Goal: Information Seeking & Learning: Learn about a topic

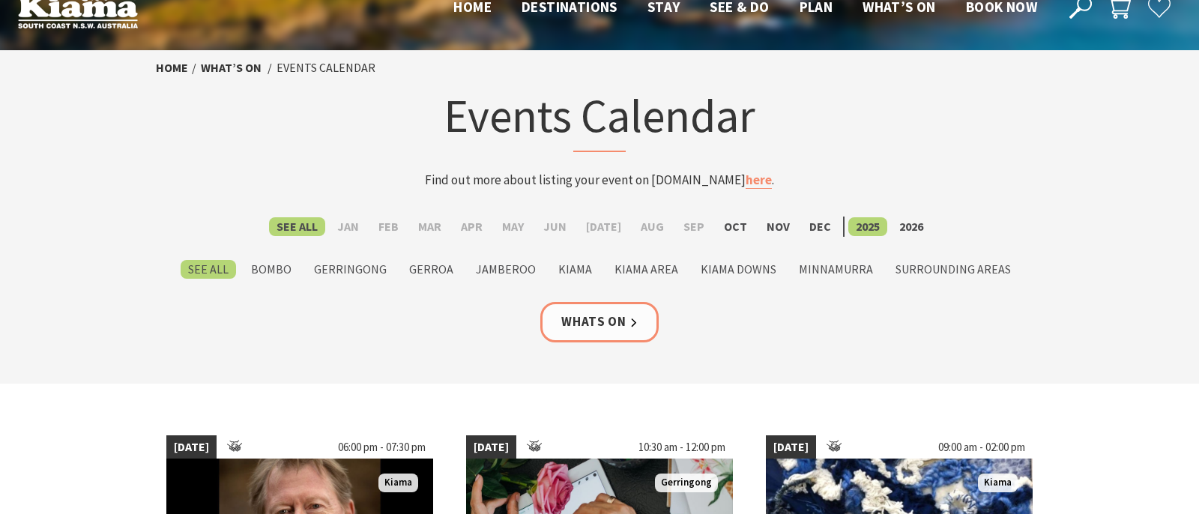
scroll to position [34, 0]
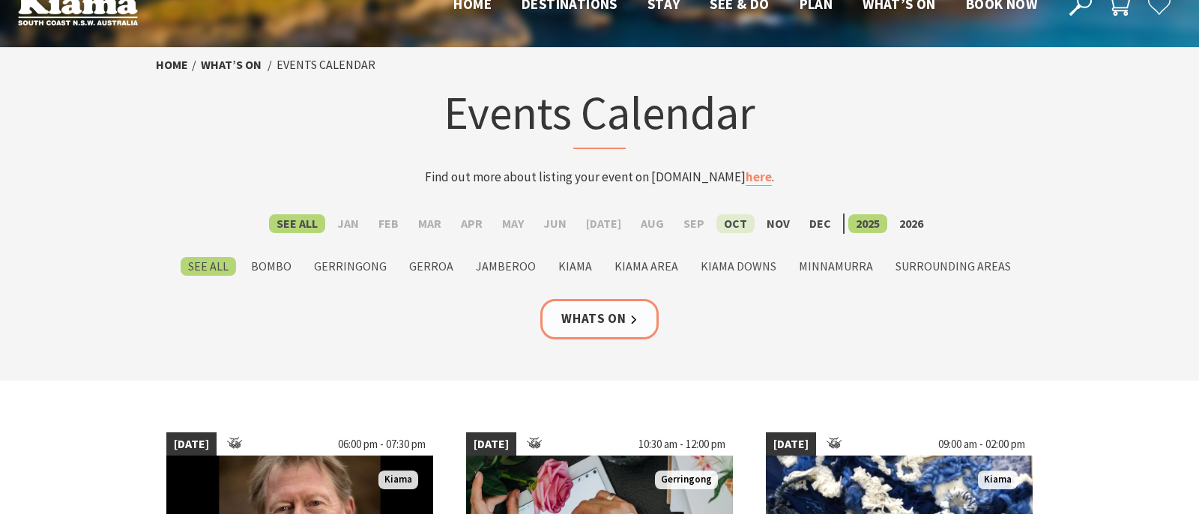
click at [729, 222] on label "Oct" at bounding box center [736, 223] width 38 height 19
click at [0, 0] on input "Oct" at bounding box center [0, 0] width 0 height 0
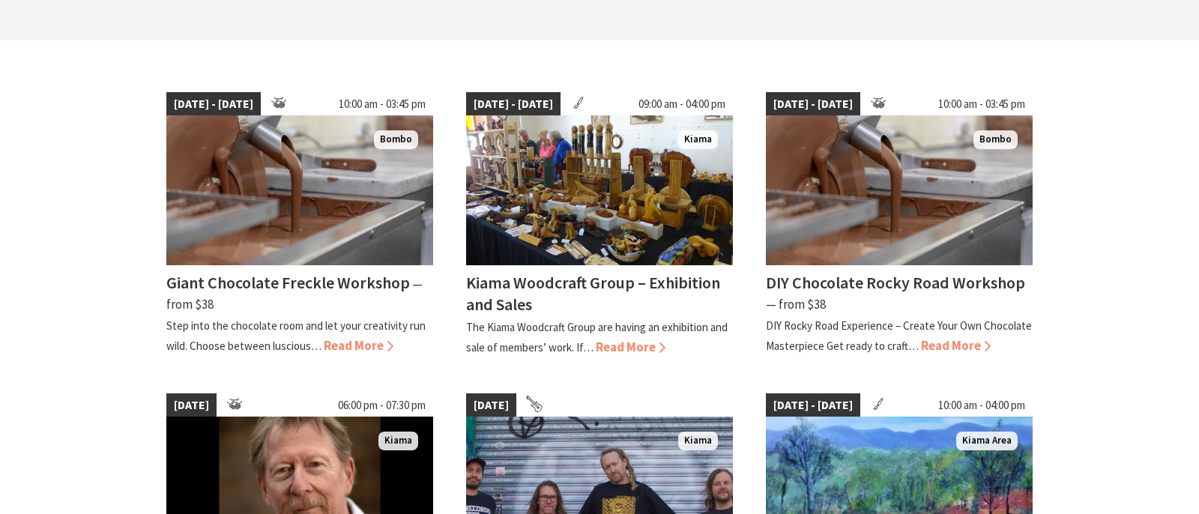
scroll to position [377, 0]
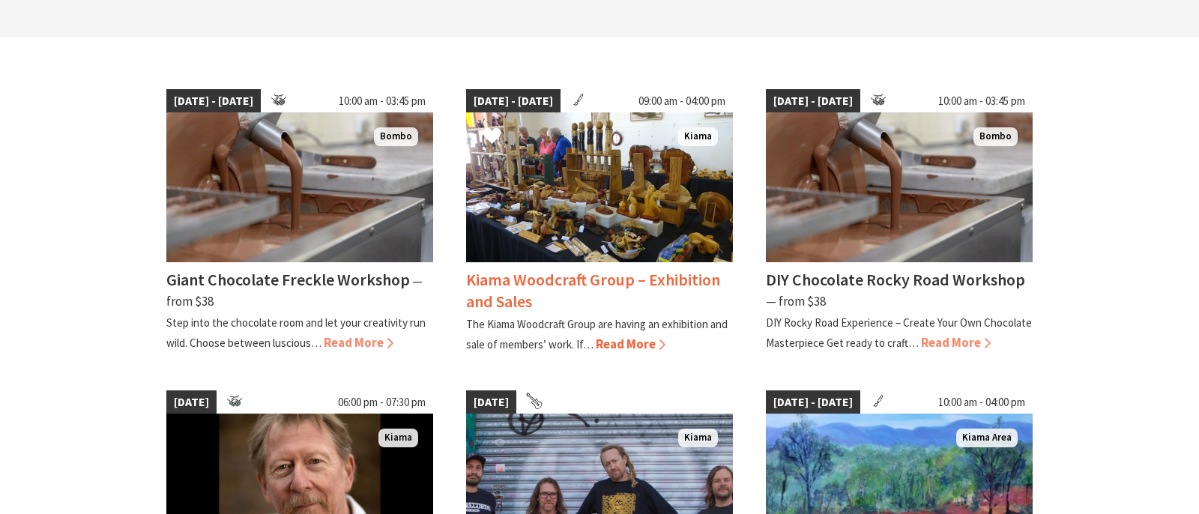
click at [661, 343] on span "Read More" at bounding box center [631, 344] width 70 height 16
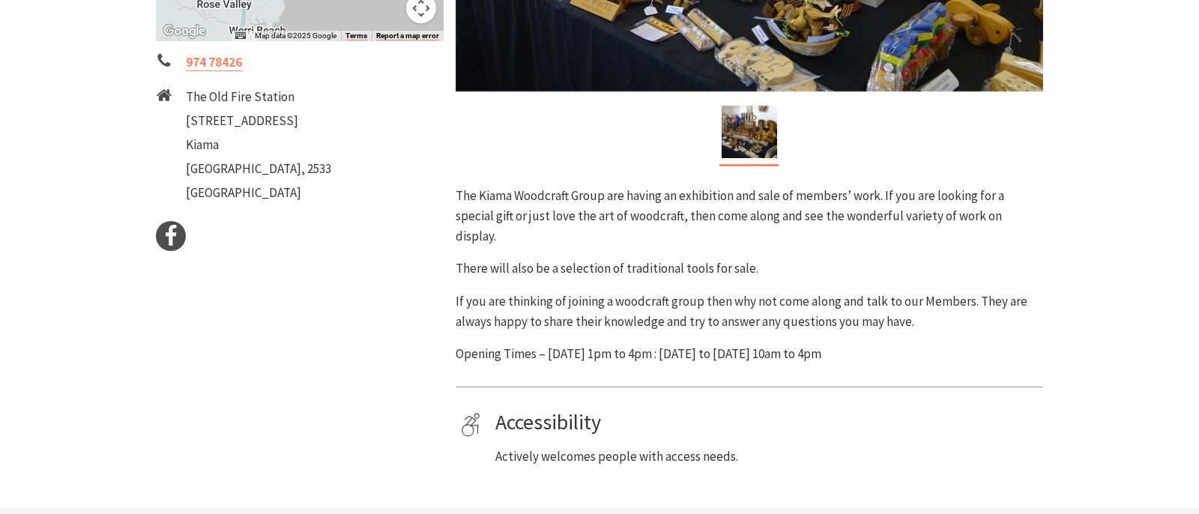
scroll to position [630, 0]
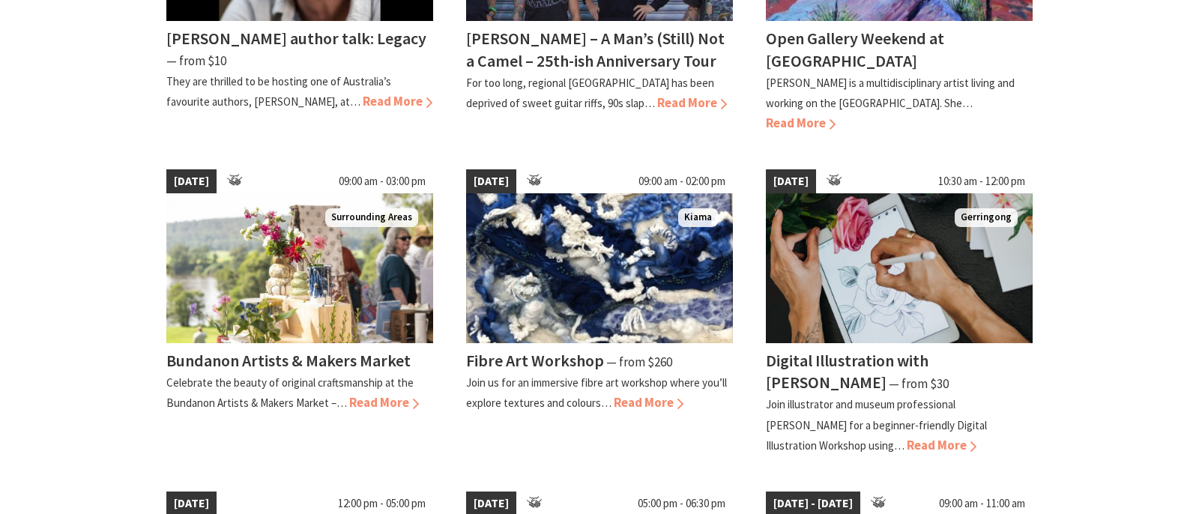
scroll to position [922, 0]
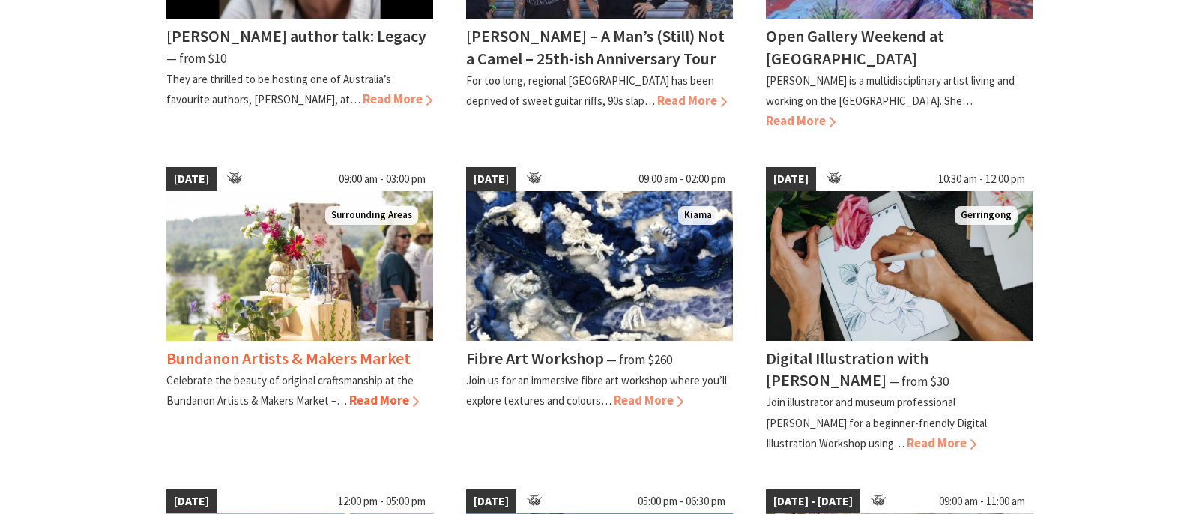
click at [376, 392] on span "Read More" at bounding box center [384, 400] width 70 height 16
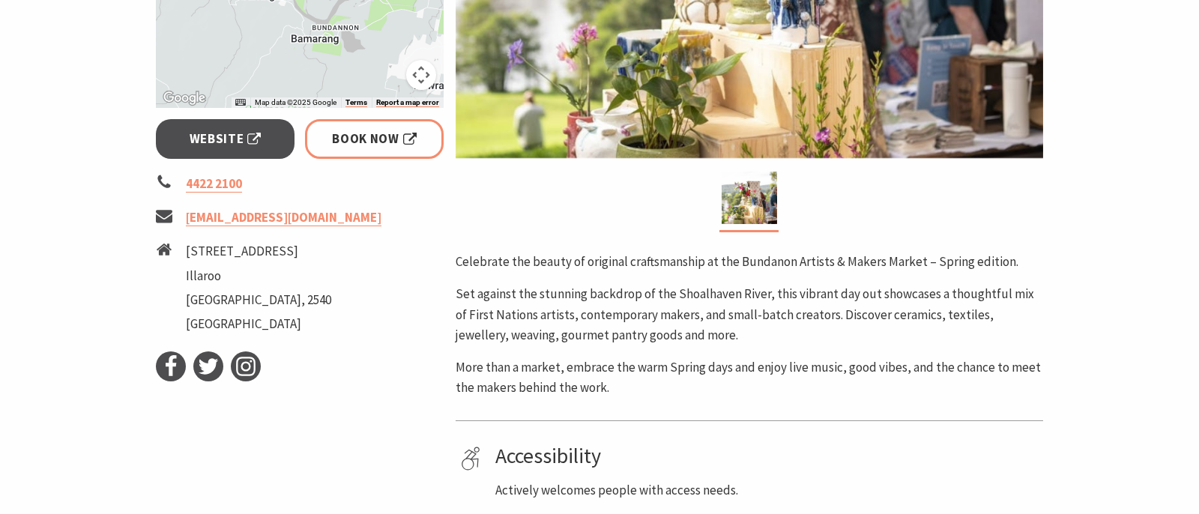
scroll to position [491, 0]
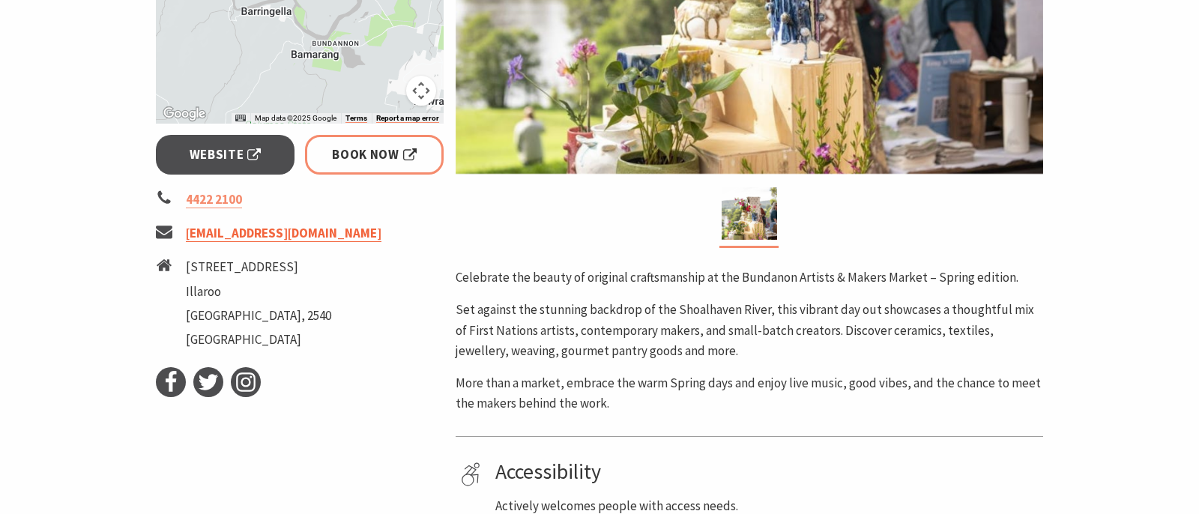
click at [241, 235] on link "info@bundanon.com.au" at bounding box center [284, 233] width 196 height 17
click at [241, 233] on link "info@bundanon.com.au" at bounding box center [284, 233] width 196 height 17
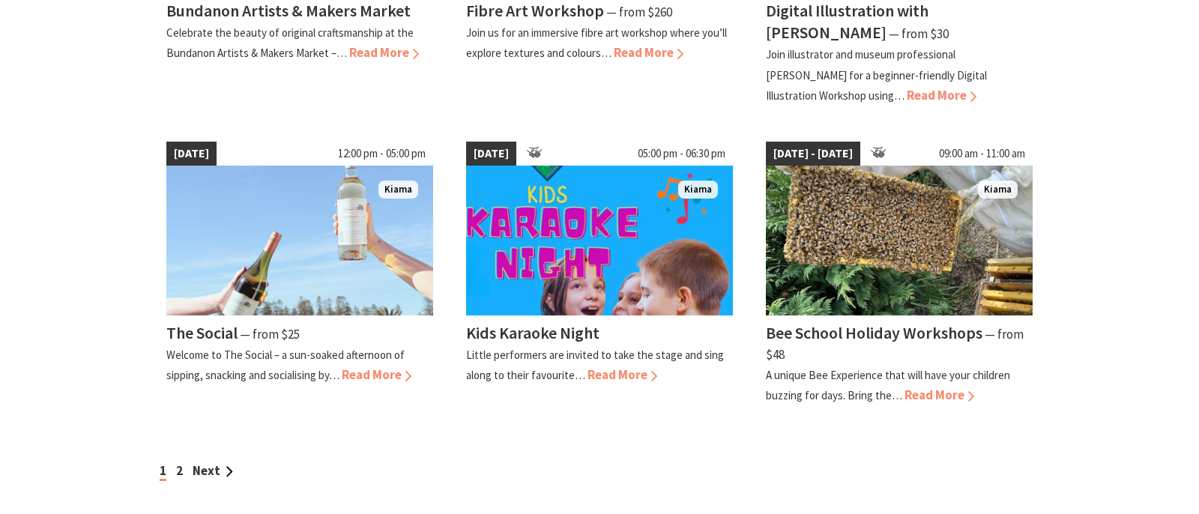
scroll to position [1271, 0]
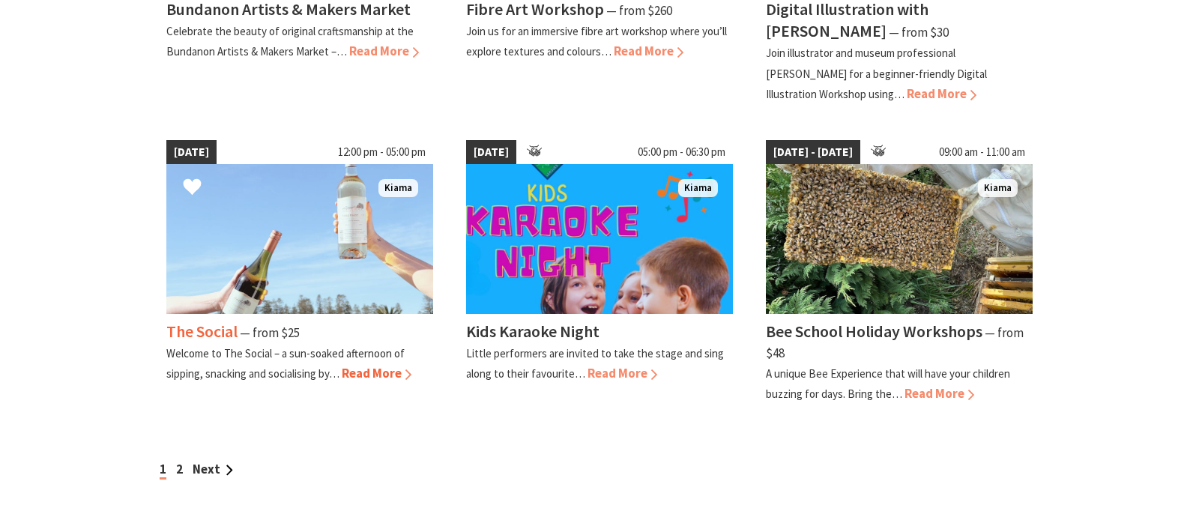
click at [369, 365] on span "Read More" at bounding box center [377, 373] width 70 height 16
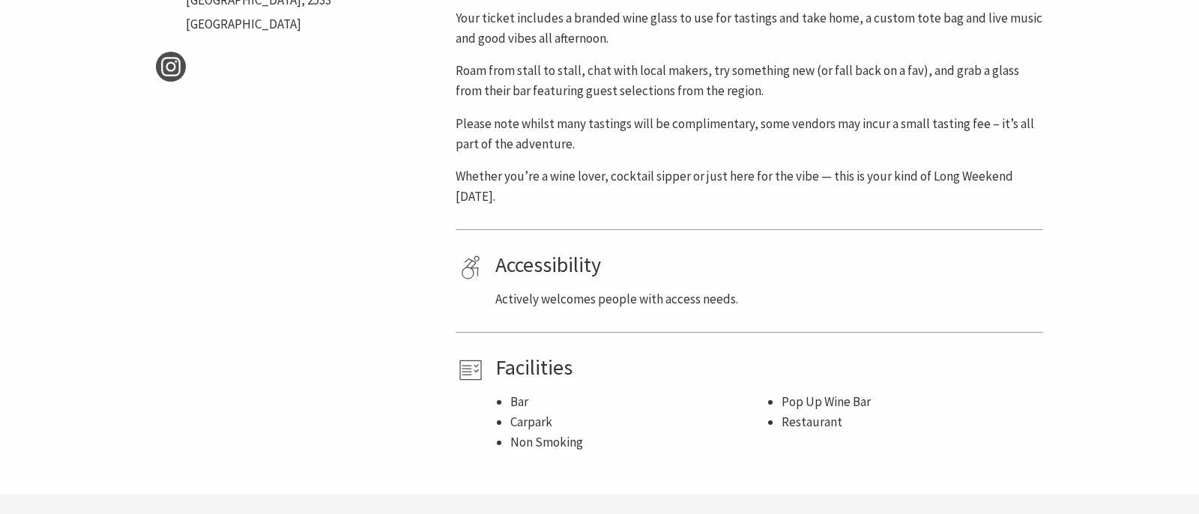
scroll to position [862, 0]
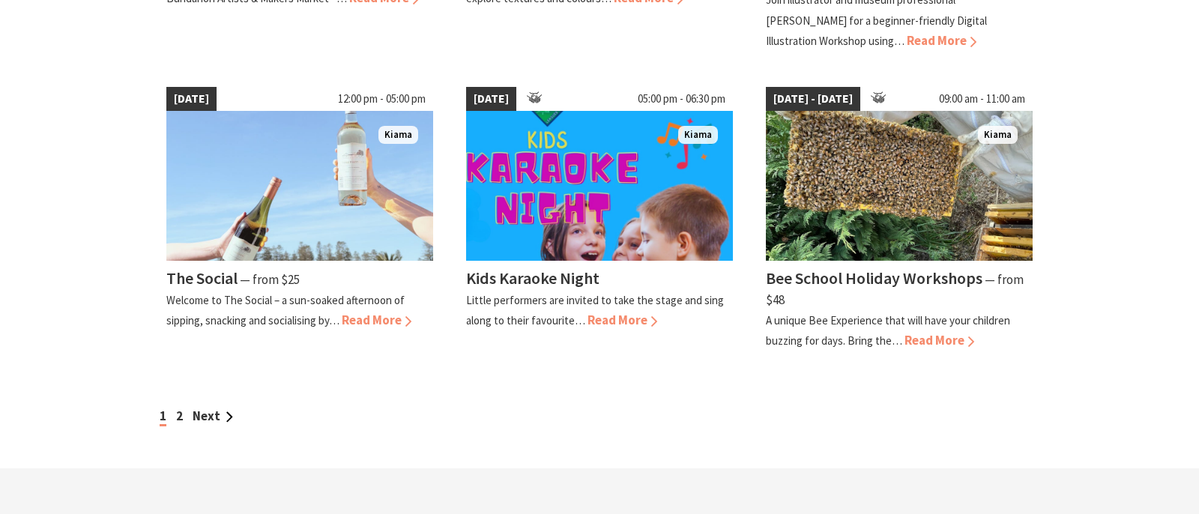
scroll to position [1359, 0]
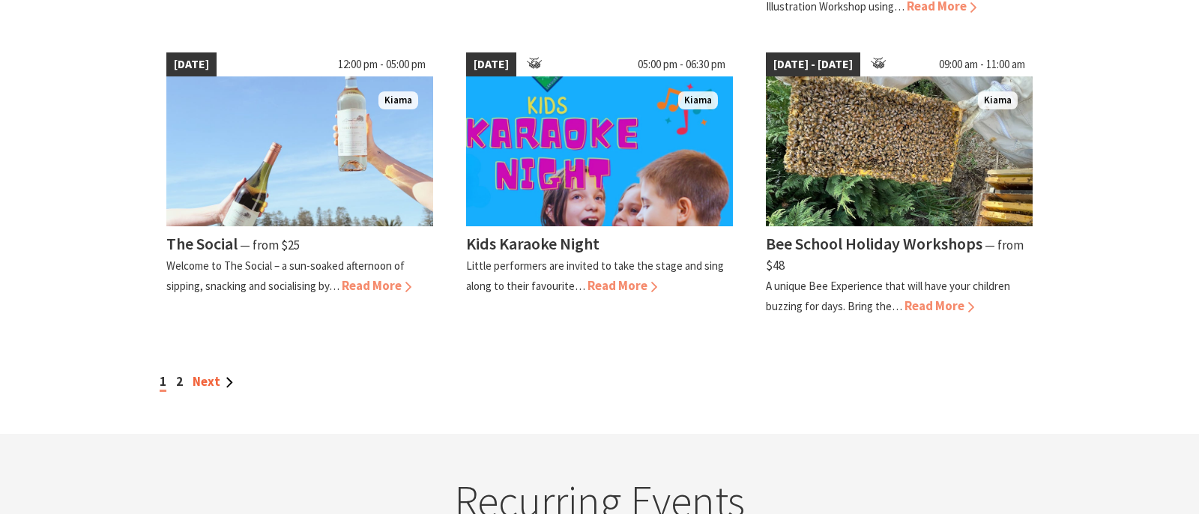
click at [209, 373] on link "Next" at bounding box center [213, 381] width 40 height 16
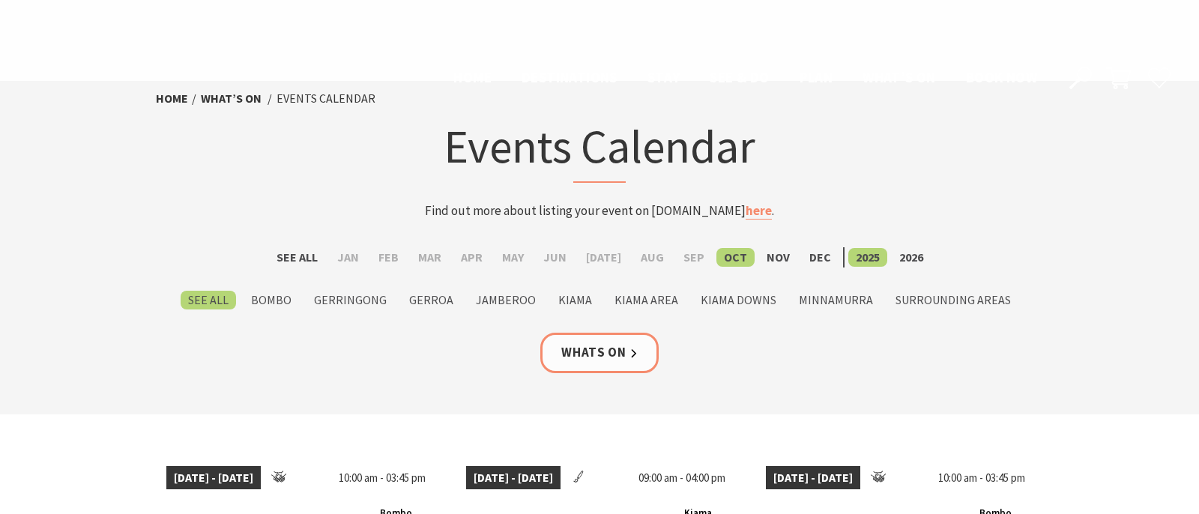
scroll to position [1359, 0]
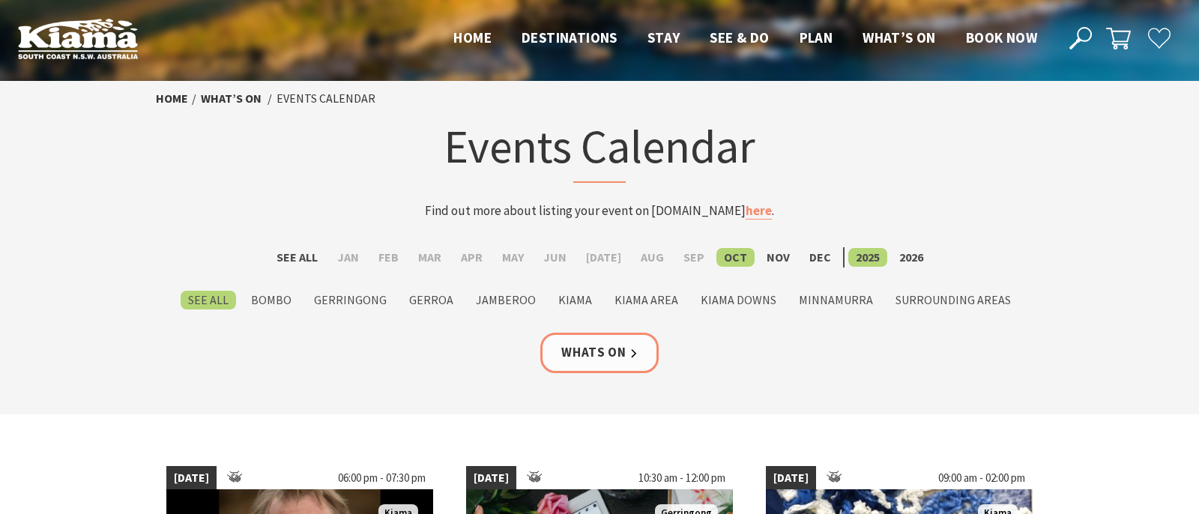
scroll to position [34, 0]
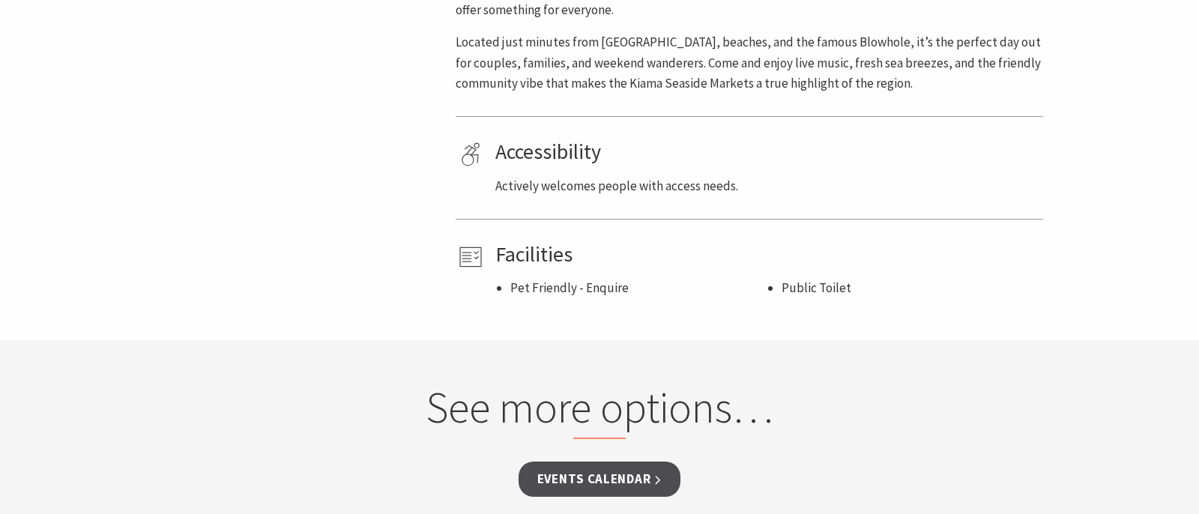
scroll to position [904, 0]
